Goal: Task Accomplishment & Management: Use online tool/utility

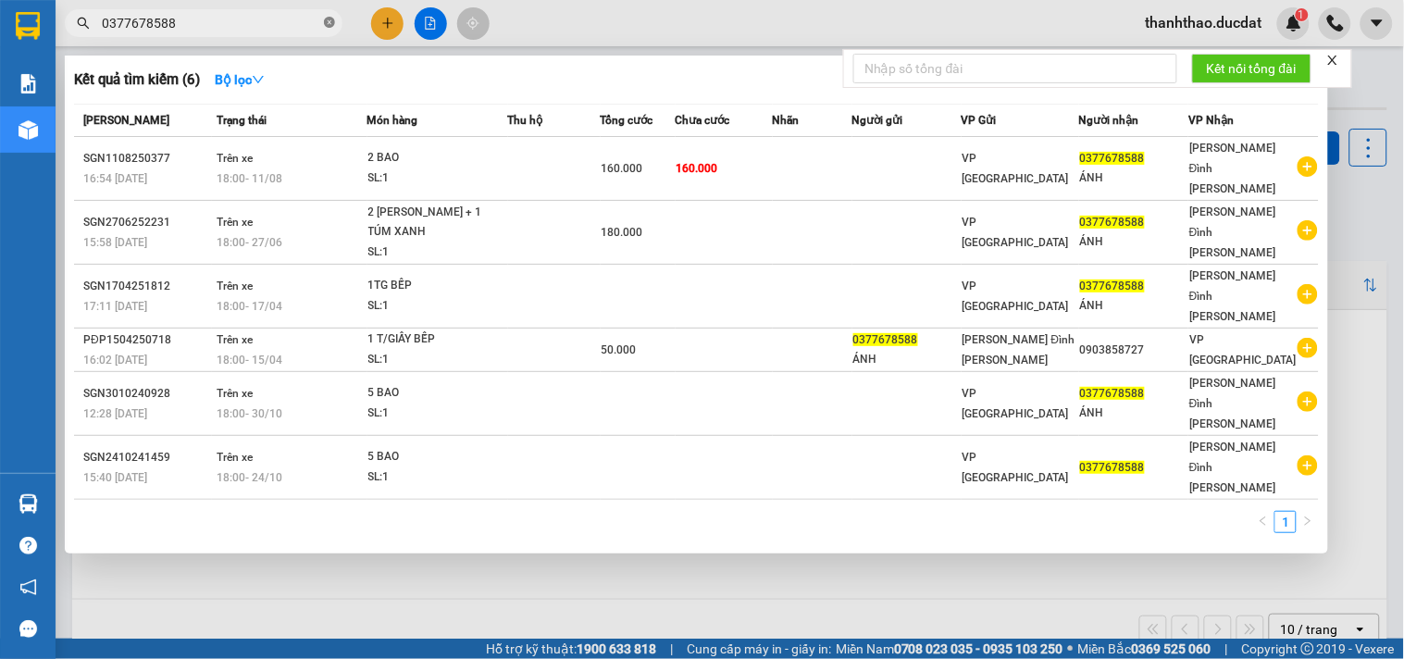
click at [333, 23] on icon "close-circle" at bounding box center [329, 22] width 11 height 11
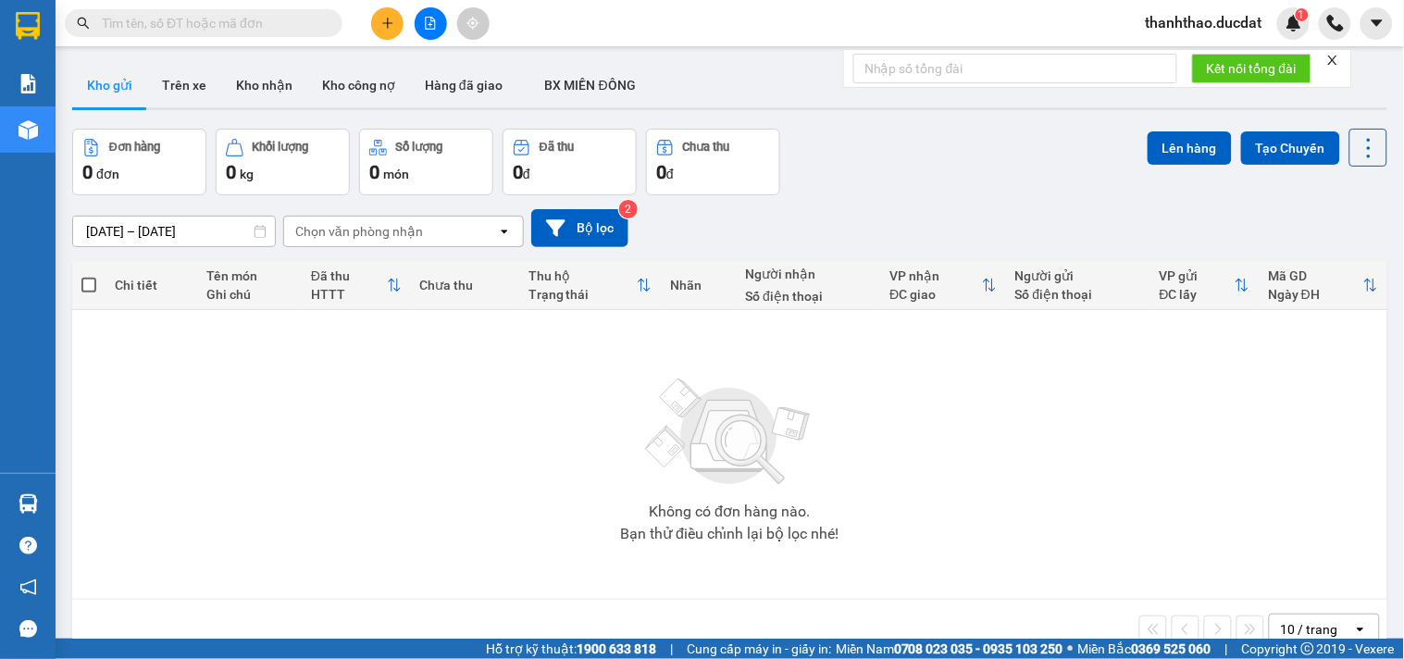
click at [288, 28] on input "text" at bounding box center [211, 23] width 218 height 20
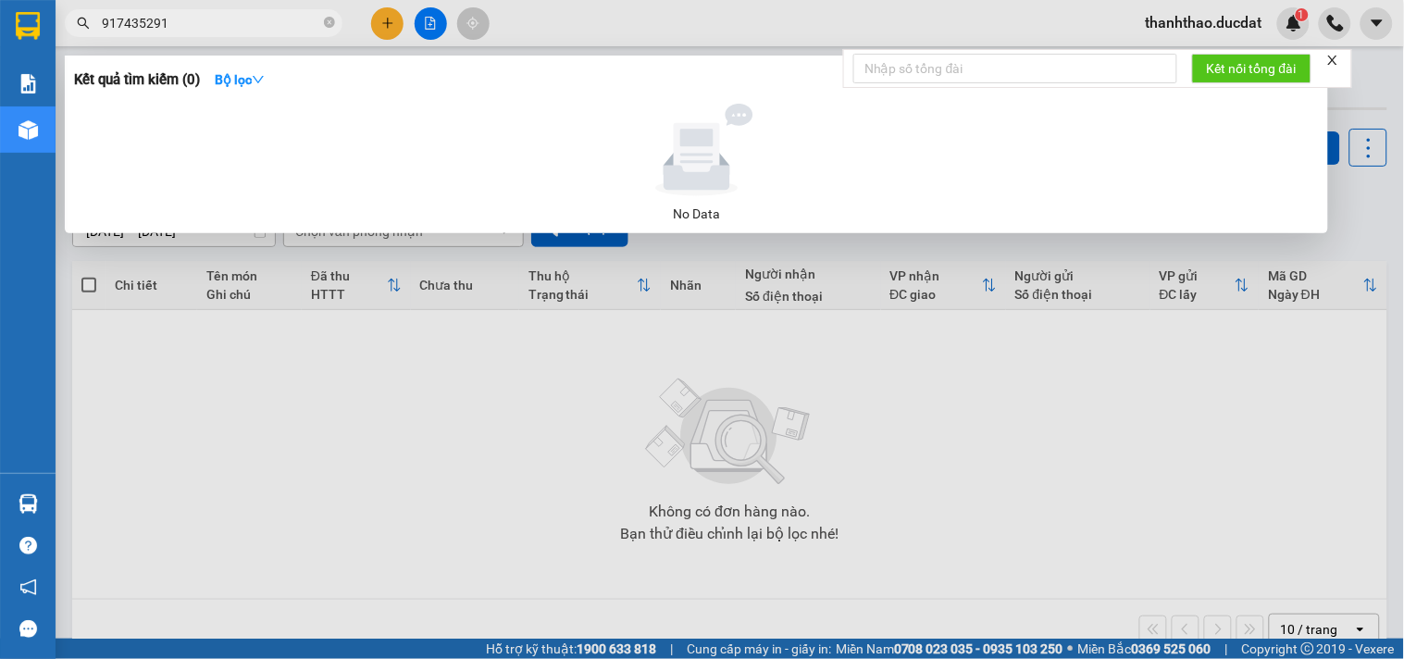
click at [104, 25] on input "917435291" at bounding box center [211, 23] width 218 height 20
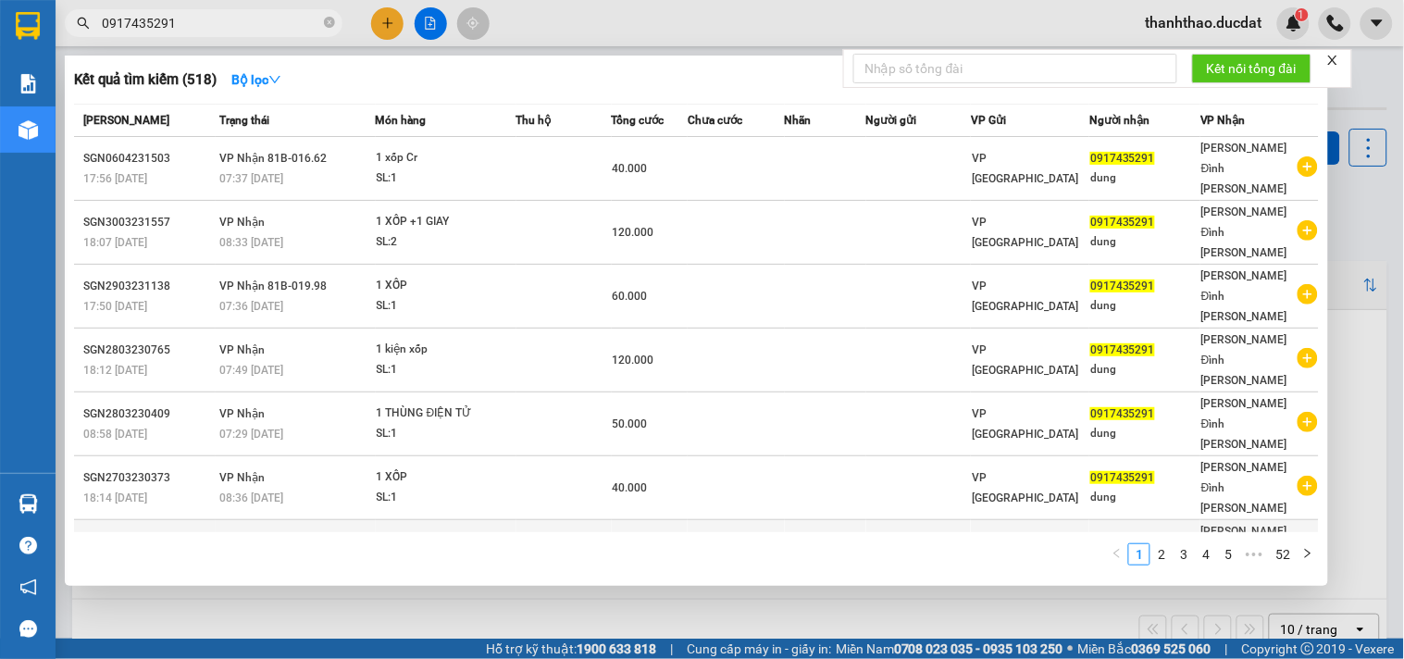
type input "0917435291"
click at [1167, 542] on div "0917435291" at bounding box center [1144, 551] width 109 height 19
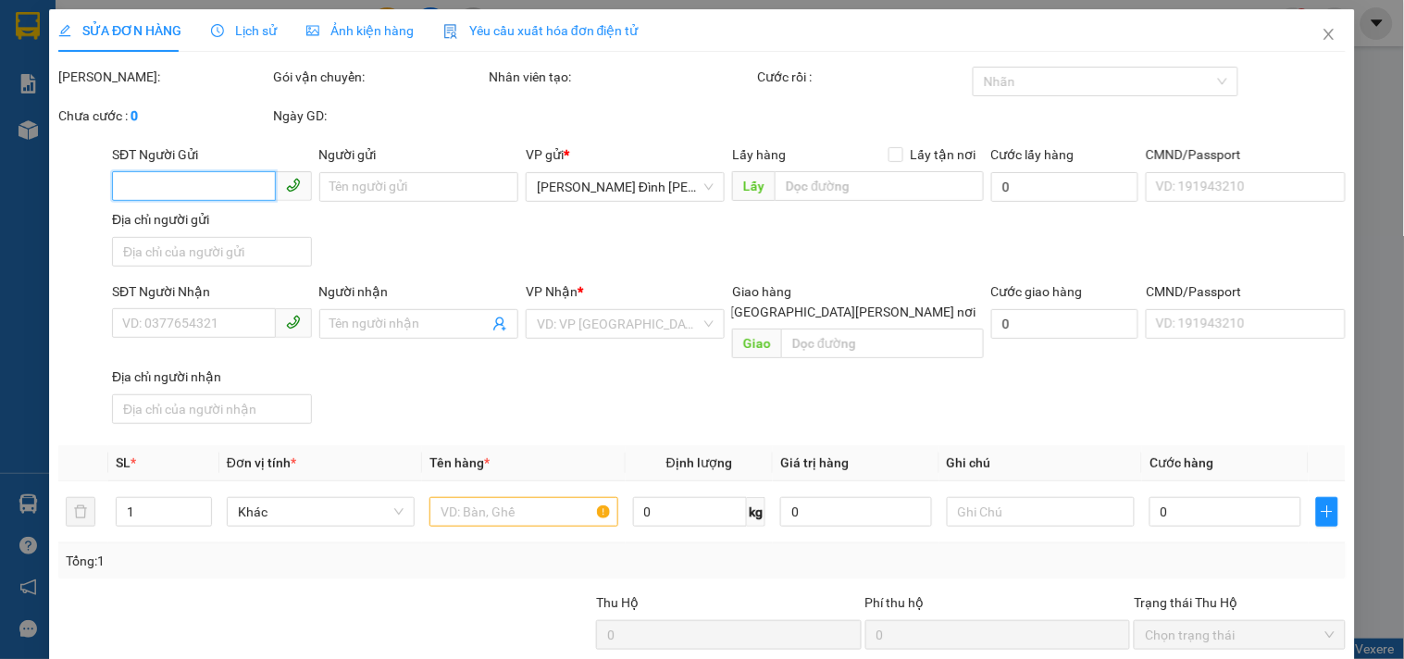
type input "0917435291"
type input "30.000"
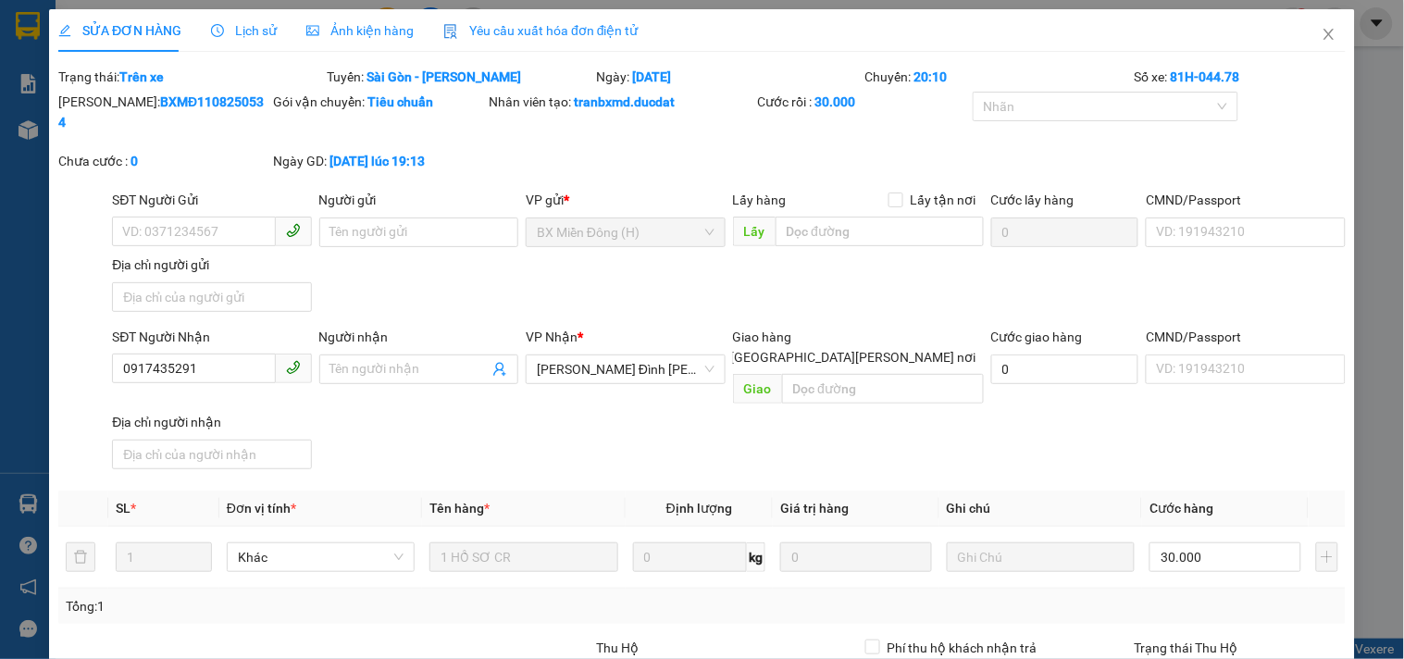
click at [251, 38] on span "Lịch sử" at bounding box center [244, 30] width 66 height 15
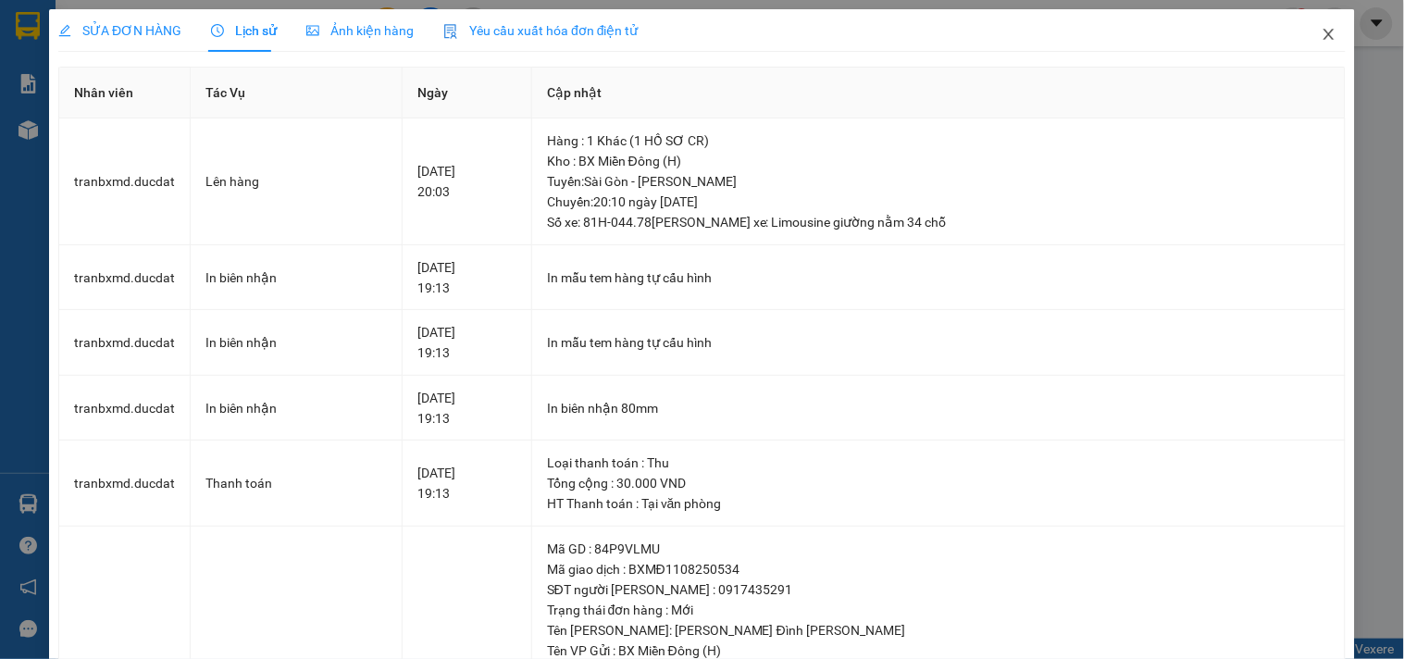
click at [1322, 31] on icon "close" at bounding box center [1329, 34] width 15 height 15
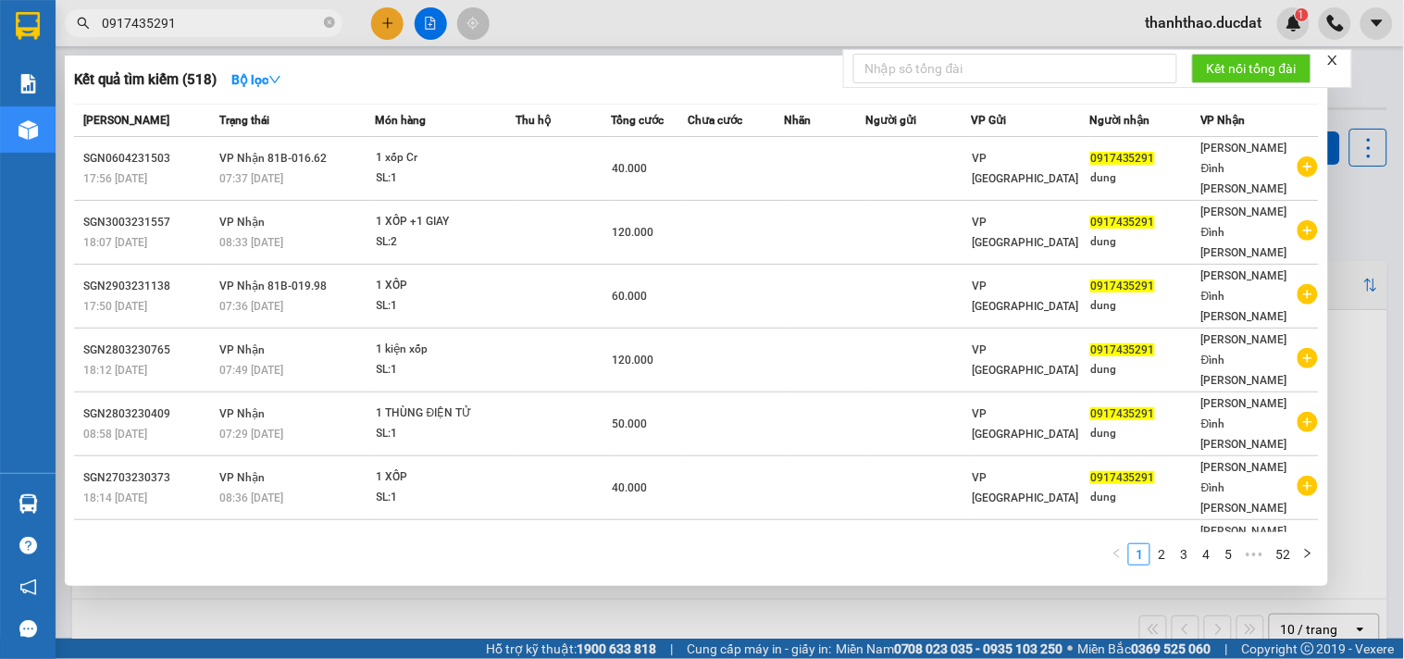
click at [243, 24] on input "0917435291" at bounding box center [211, 23] width 218 height 20
type input "0"
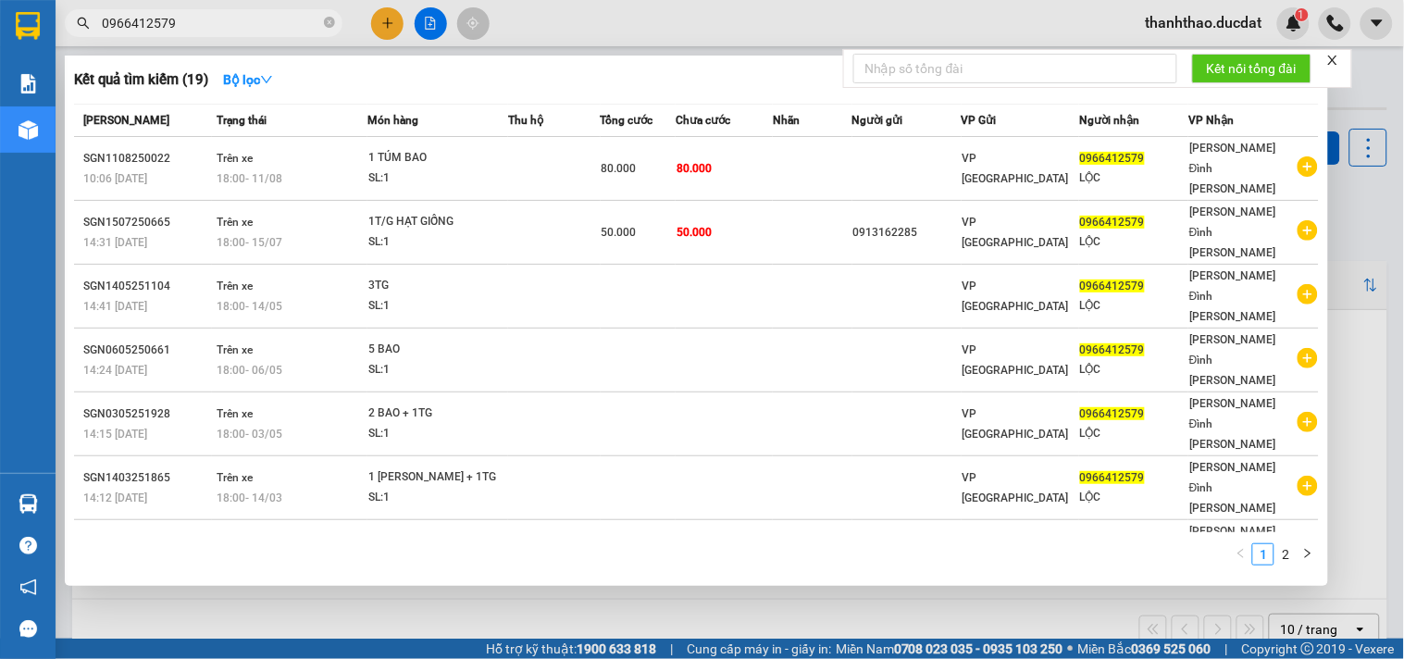
type input "0966412579"
click at [330, 23] on icon "close-circle" at bounding box center [329, 22] width 11 height 11
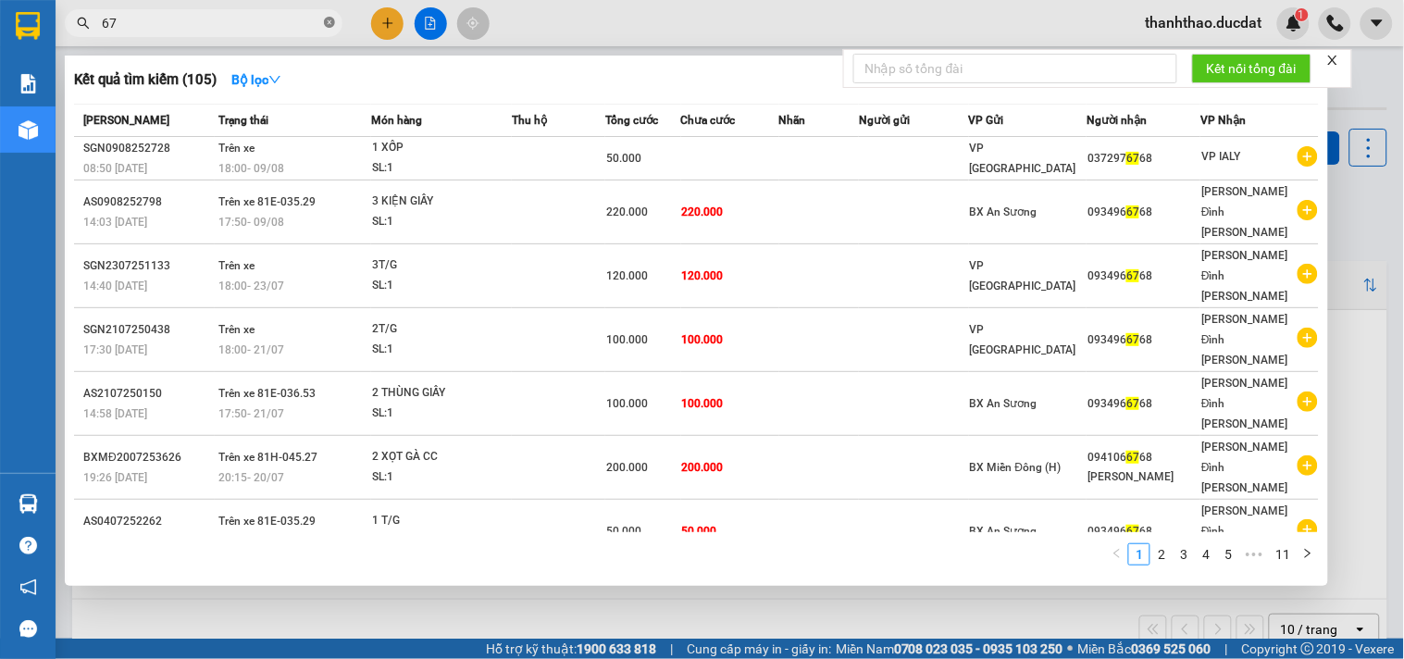
type input "6"
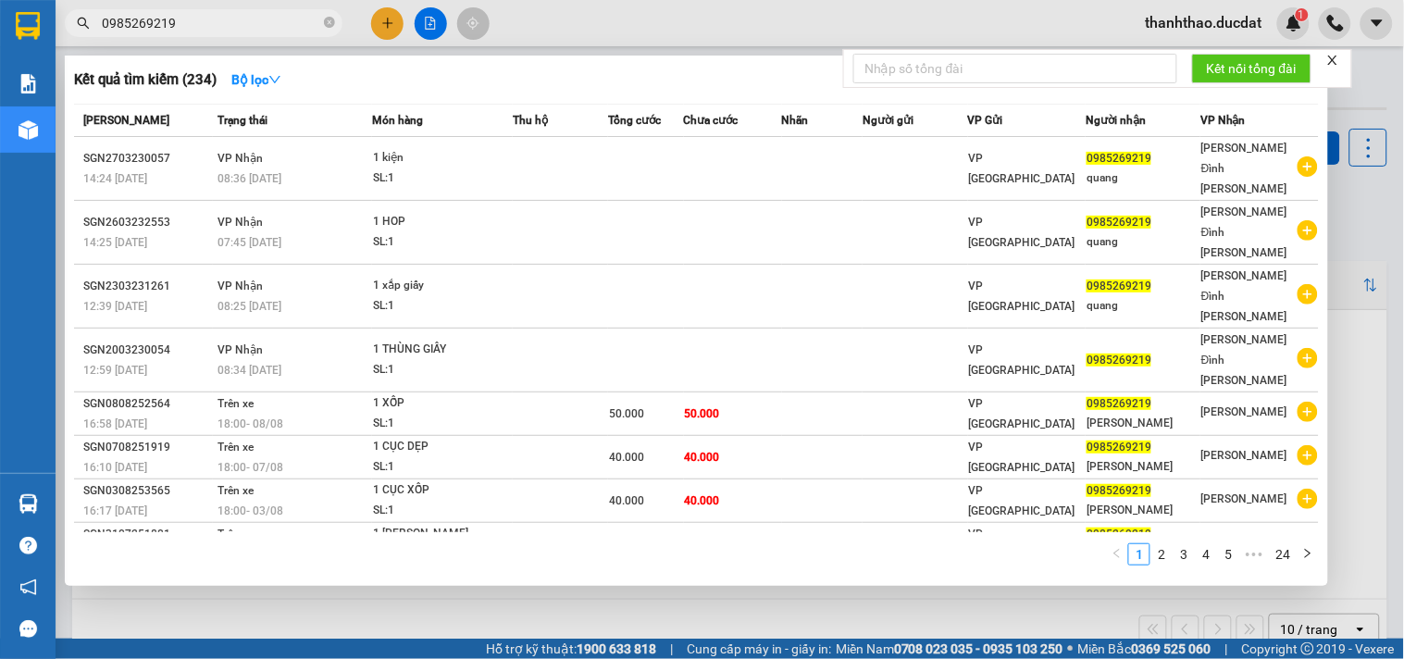
type input "0985269219"
click at [335, 21] on span "0985269219" at bounding box center [204, 23] width 278 height 28
click at [330, 19] on icon "close-circle" at bounding box center [329, 22] width 11 height 11
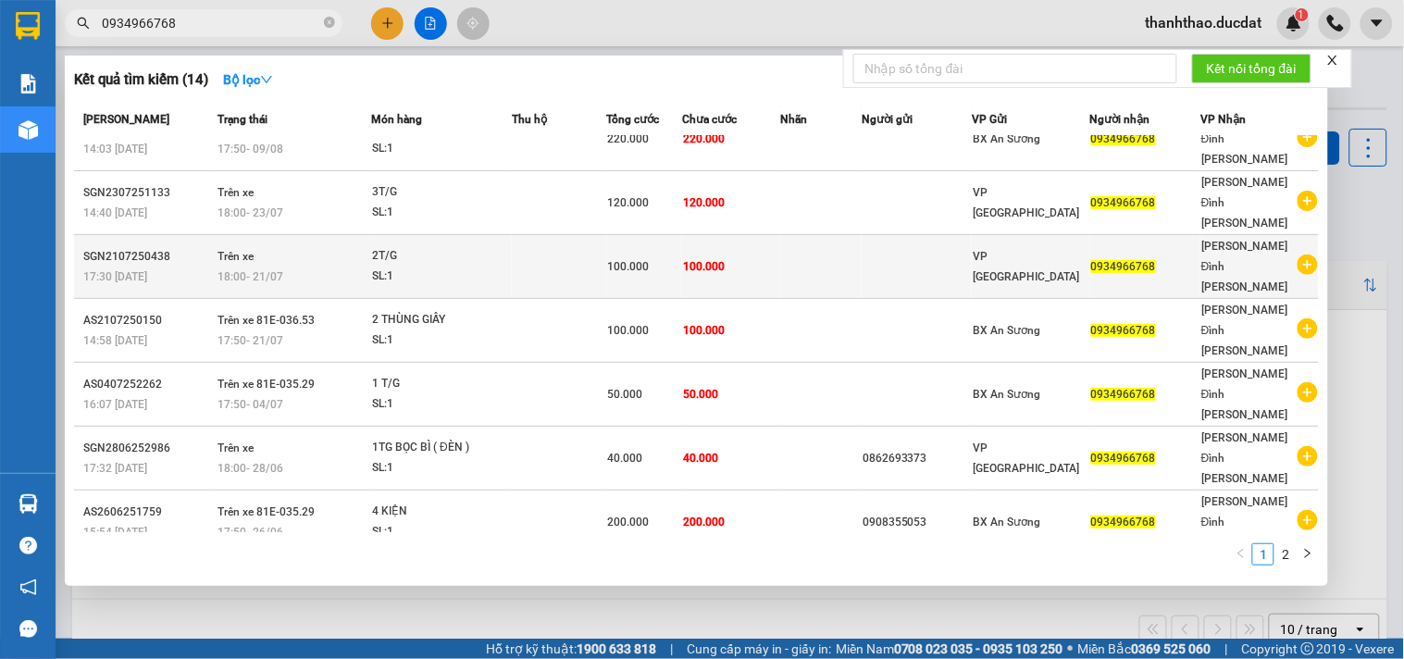
scroll to position [42, 0]
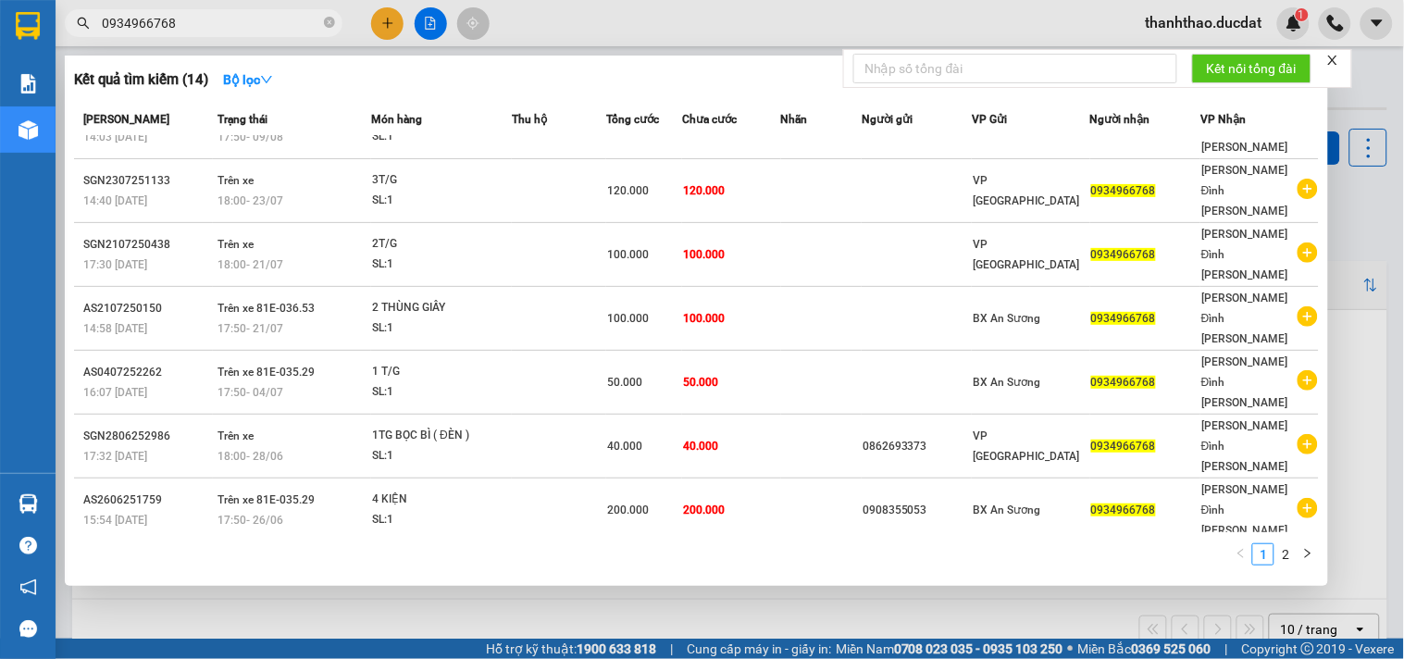
type input "0934966768"
